Goal: Information Seeking & Learning: Understand process/instructions

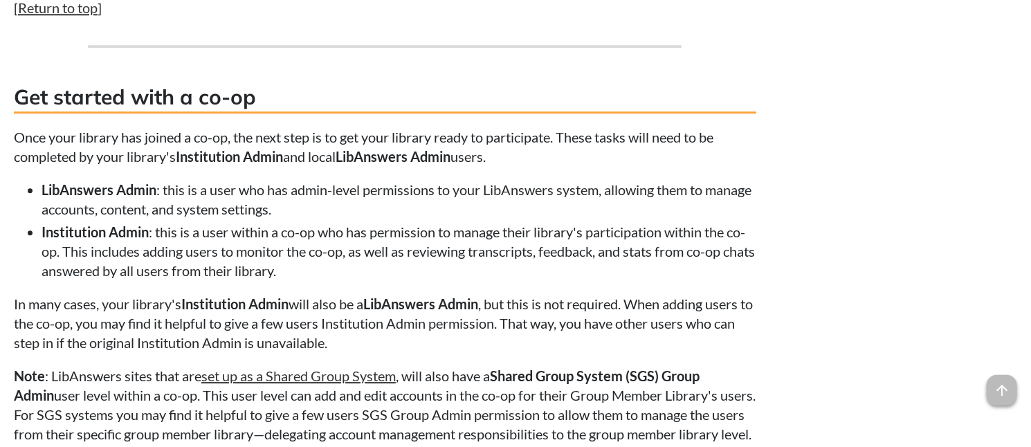
scroll to position [1860, 0]
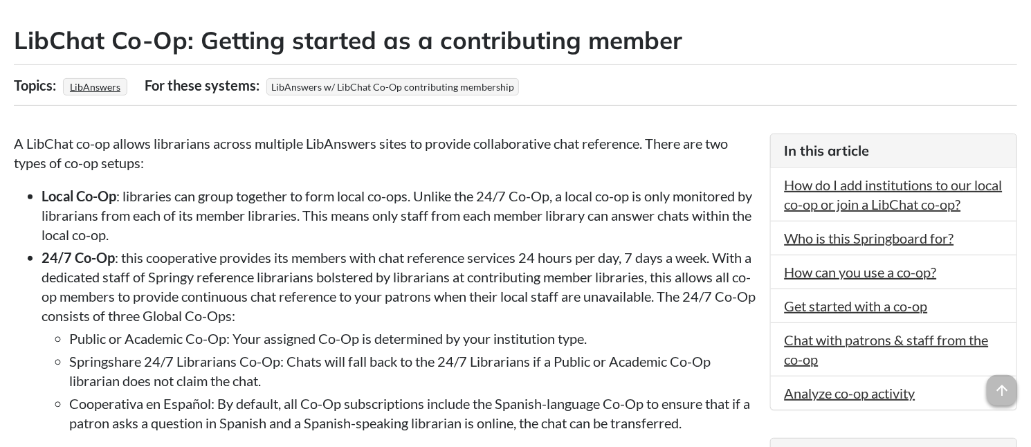
scroll to position [0, 0]
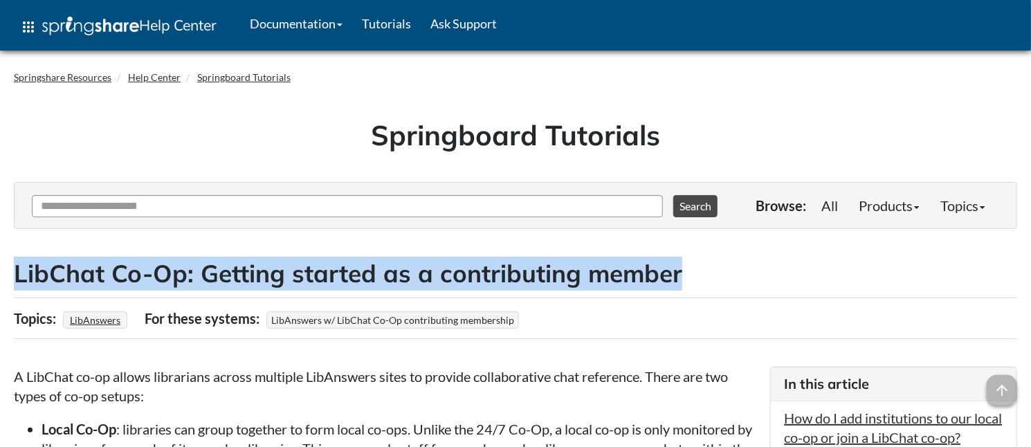
drag, startPoint x: 18, startPoint y: 273, endPoint x: 677, endPoint y: 271, distance: 658.9
click at [677, 271] on h2 "LibChat Co-Op: Getting started as a contributing member" at bounding box center [516, 274] width 1004 height 34
copy h2 "LibChat Co-Op: Getting started as a contributing member"
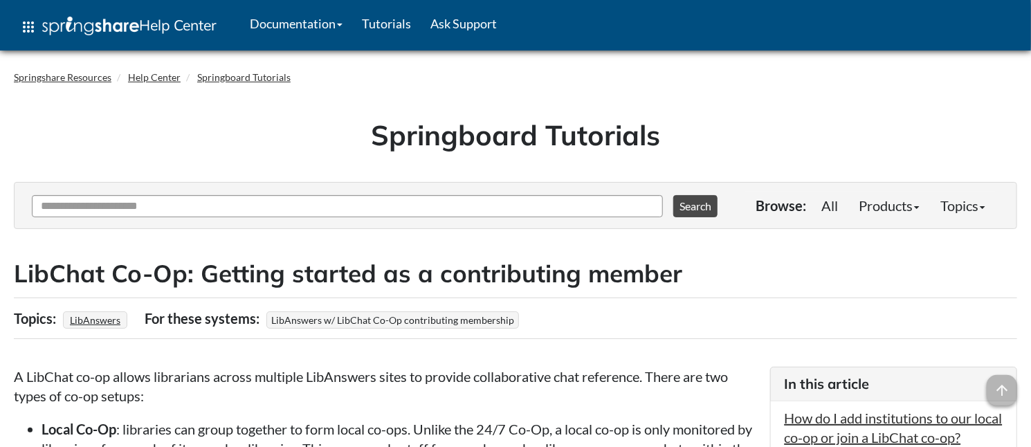
click at [64, 138] on h1 "Springboard Tutorials" at bounding box center [515, 135] width 983 height 39
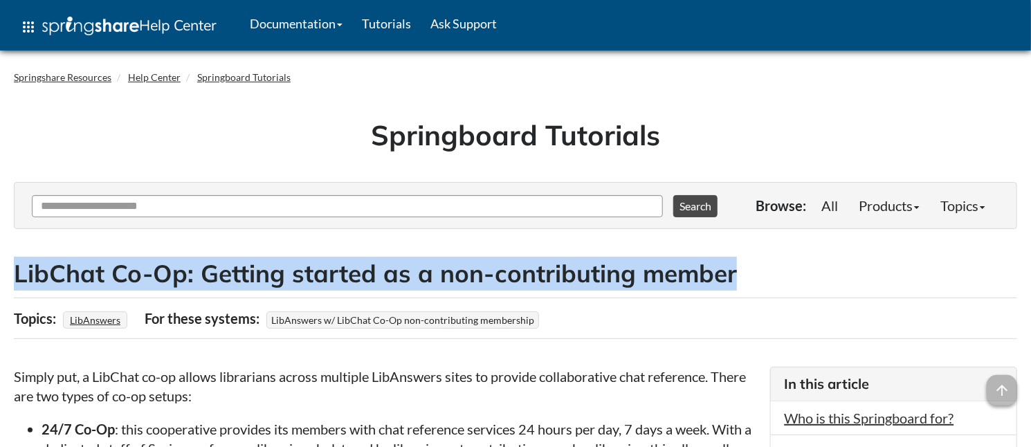
drag, startPoint x: 15, startPoint y: 272, endPoint x: 728, endPoint y: 269, distance: 713.5
click at [728, 269] on h2 "LibChat Co-Op: Getting started as a non-contributing member" at bounding box center [516, 274] width 1004 height 34
copy h2 "LibChat Co-Op: Getting started as a non-contributing member"
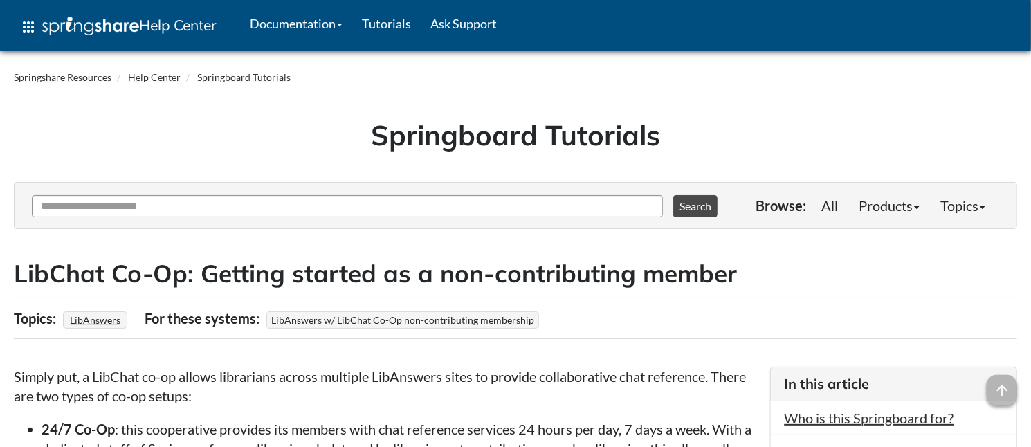
click at [44, 151] on h1 "Springboard Tutorials" at bounding box center [515, 135] width 983 height 39
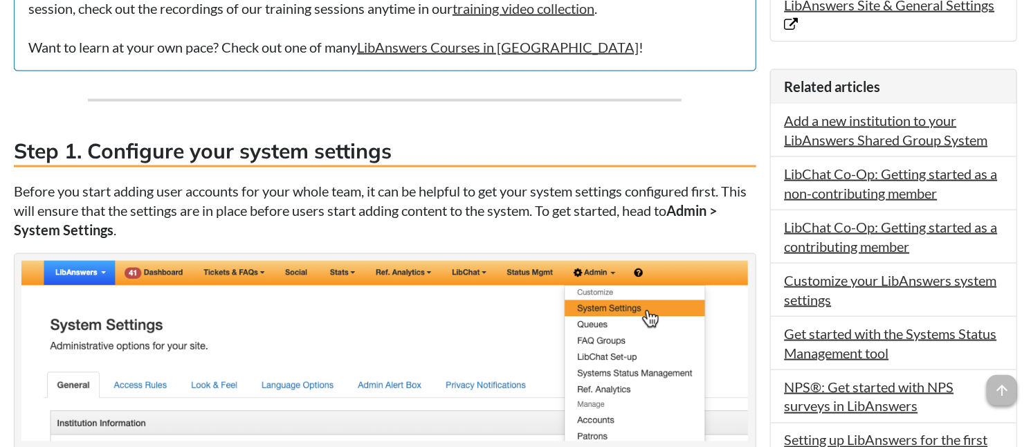
scroll to position [907, 0]
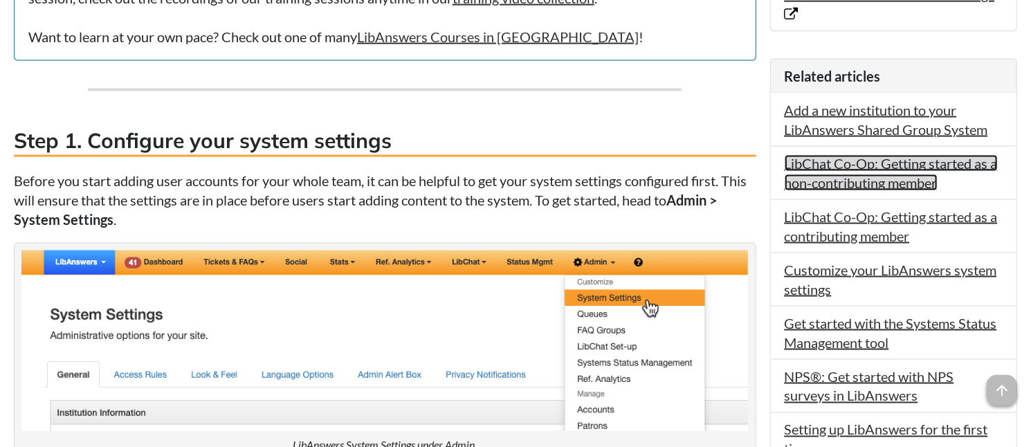
click at [920, 158] on link "LibChat Co-Op: Getting started as a non-contributing member" at bounding box center [891, 173] width 213 height 36
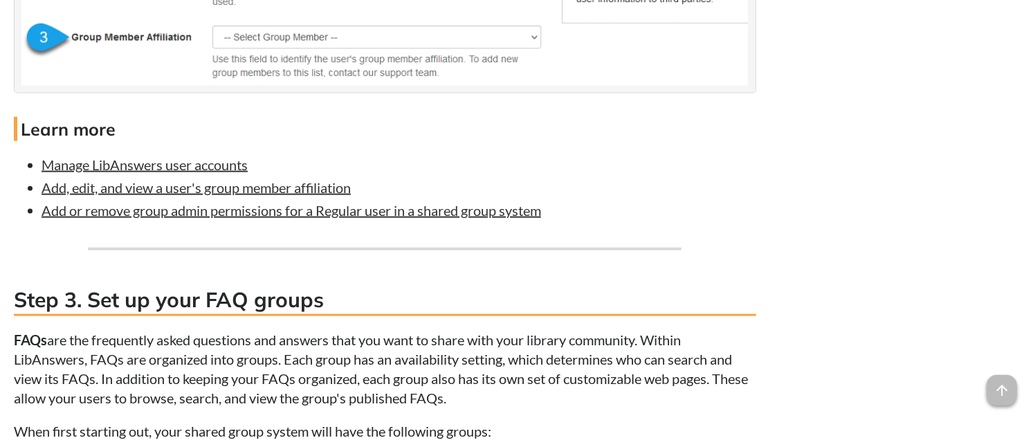
scroll to position [3426, 0]
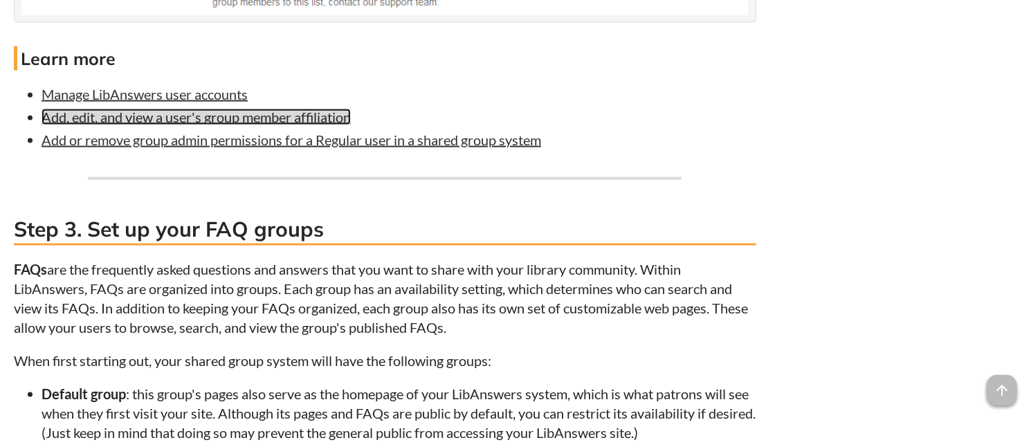
click at [309, 120] on link "Add, edit, and view a user's group member affiliation" at bounding box center [196, 117] width 309 height 17
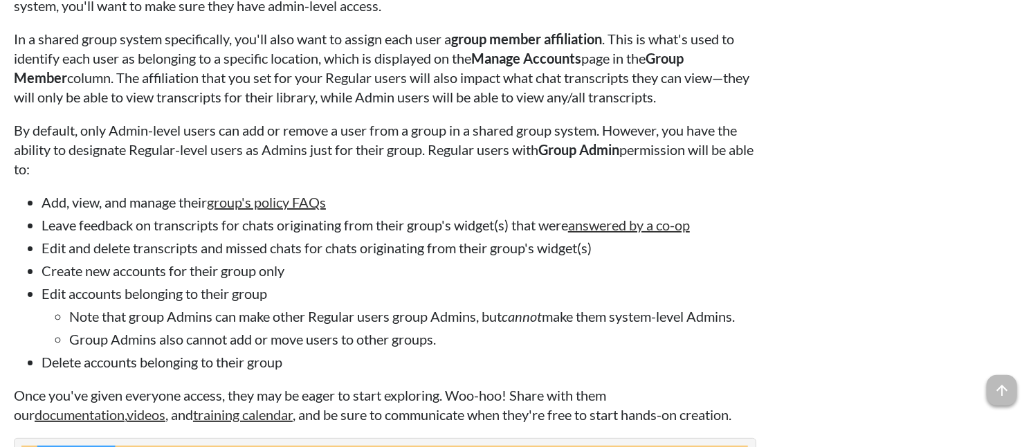
scroll to position [3680, 0]
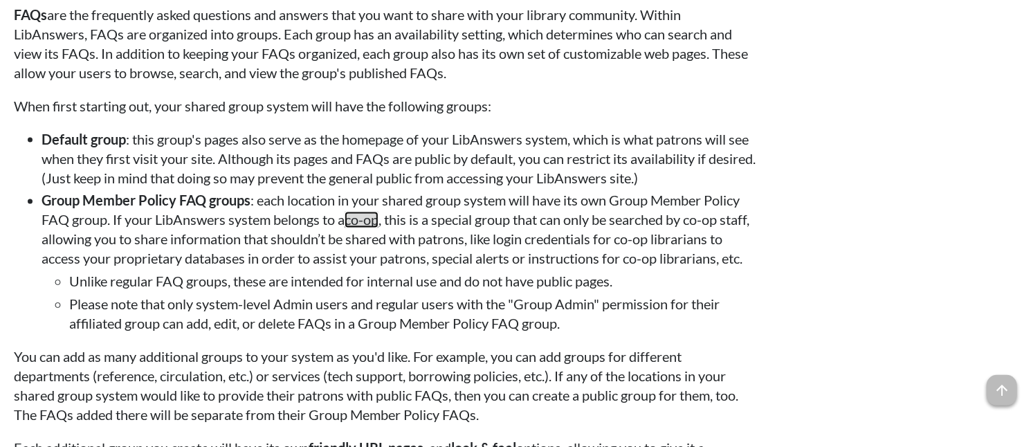
click at [367, 224] on link "co-op" at bounding box center [362, 220] width 34 height 17
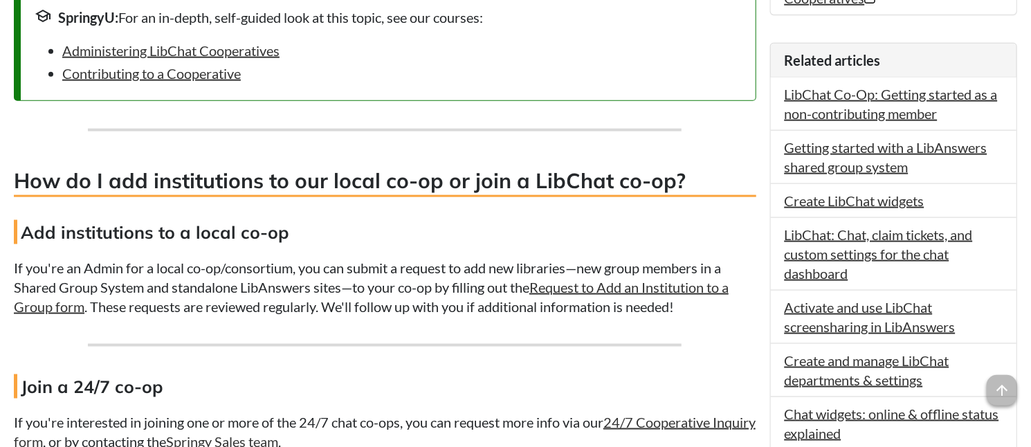
scroll to position [875, 0]
